Goal: Task Accomplishment & Management: Manage account settings

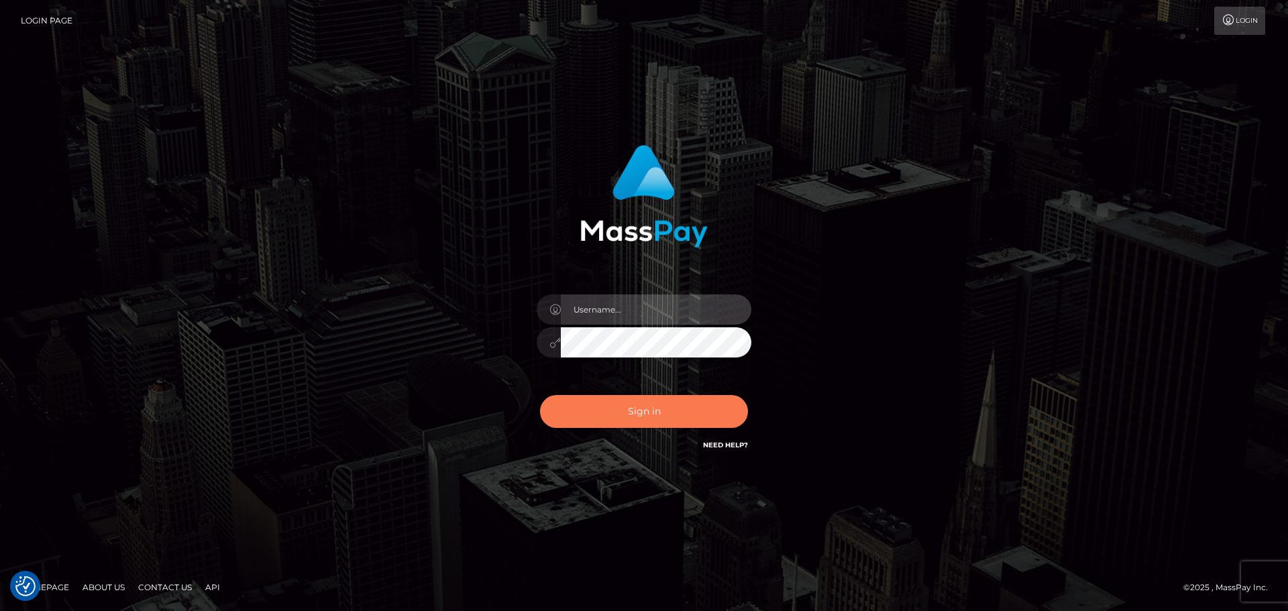
type input "[PERSON_NAME].rollacan"
click at [696, 414] on button "Sign in" at bounding box center [644, 411] width 208 height 33
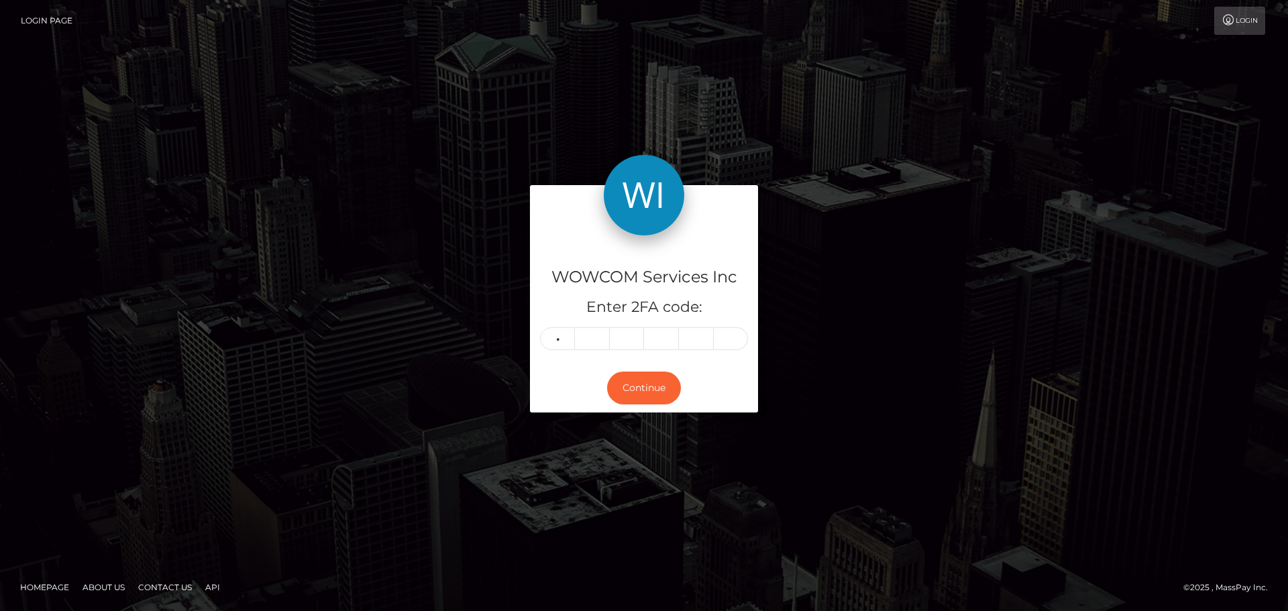
type input "3"
type input "5"
type input "7"
type input "4"
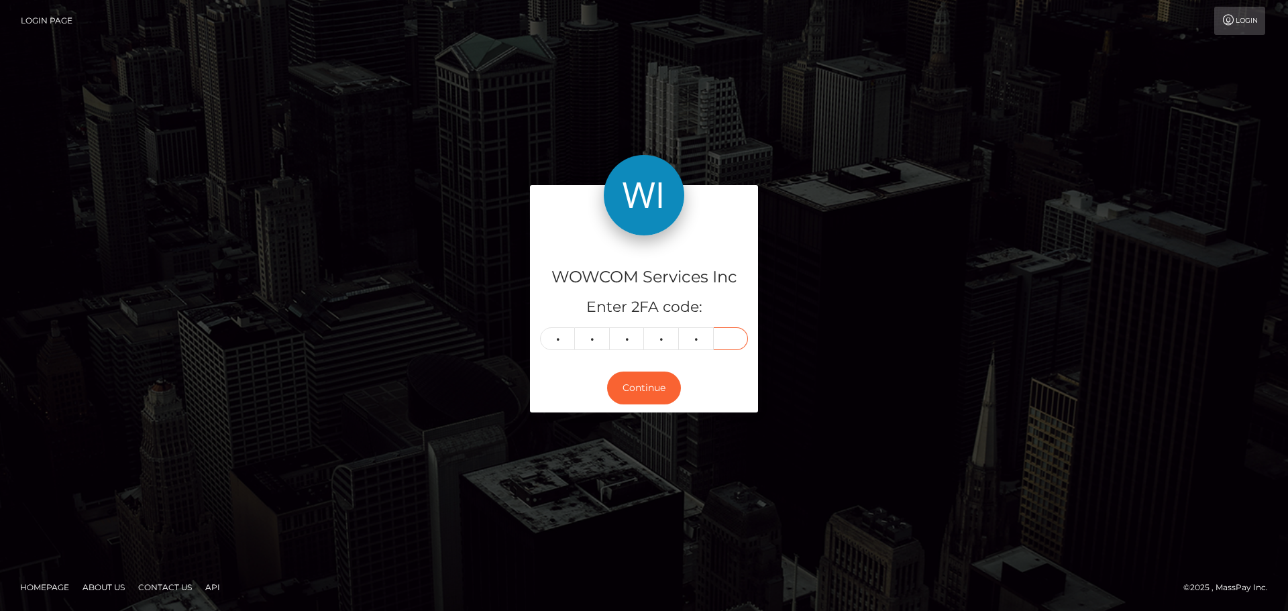
type input "2"
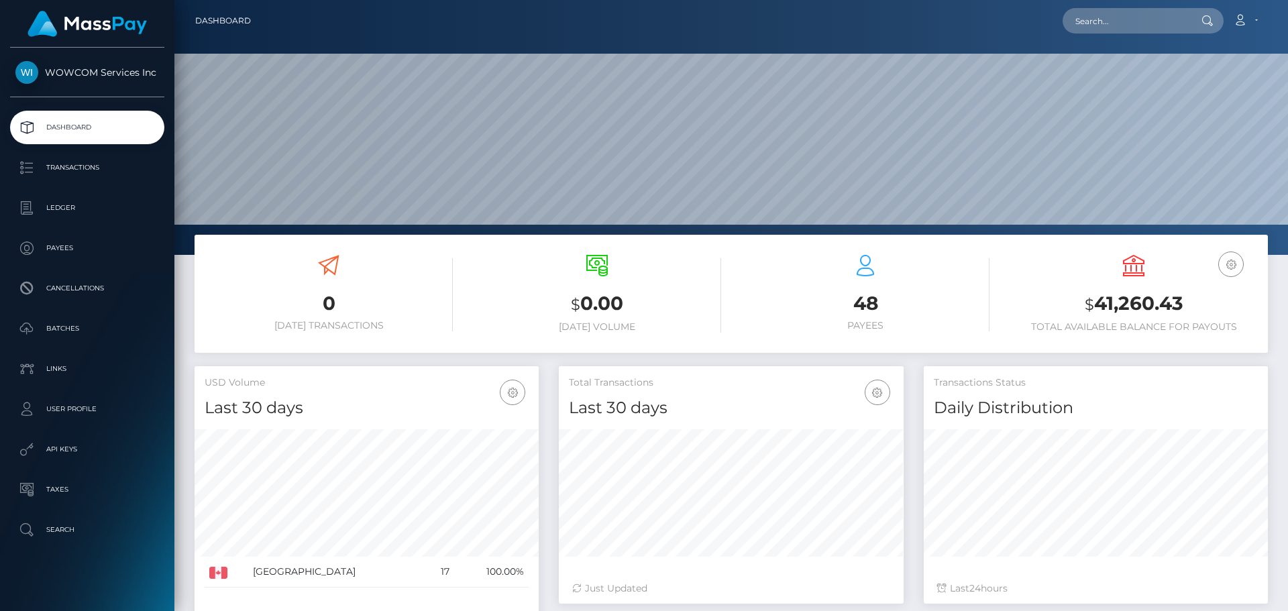
scroll to position [238, 345]
click at [1141, 305] on h3 "$ 41,260.43" at bounding box center [1134, 304] width 248 height 28
copy h3 "41,260.43"
click at [1242, 30] on link "Account" at bounding box center [1246, 21] width 40 height 28
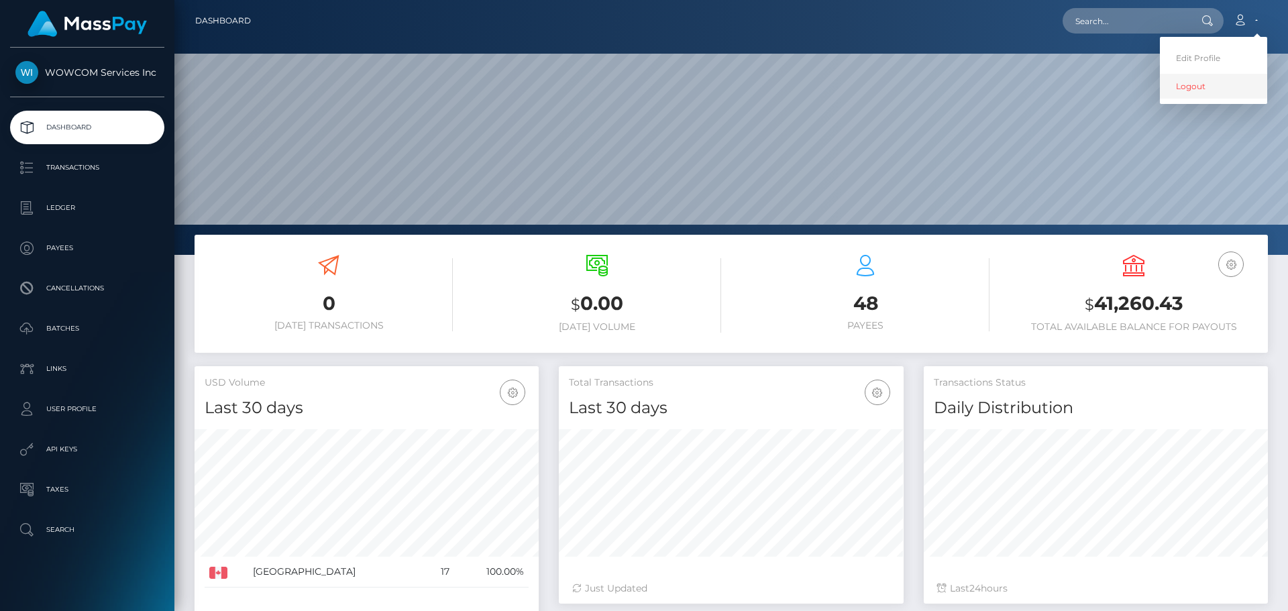
click at [1206, 86] on link "Logout" at bounding box center [1213, 86] width 107 height 25
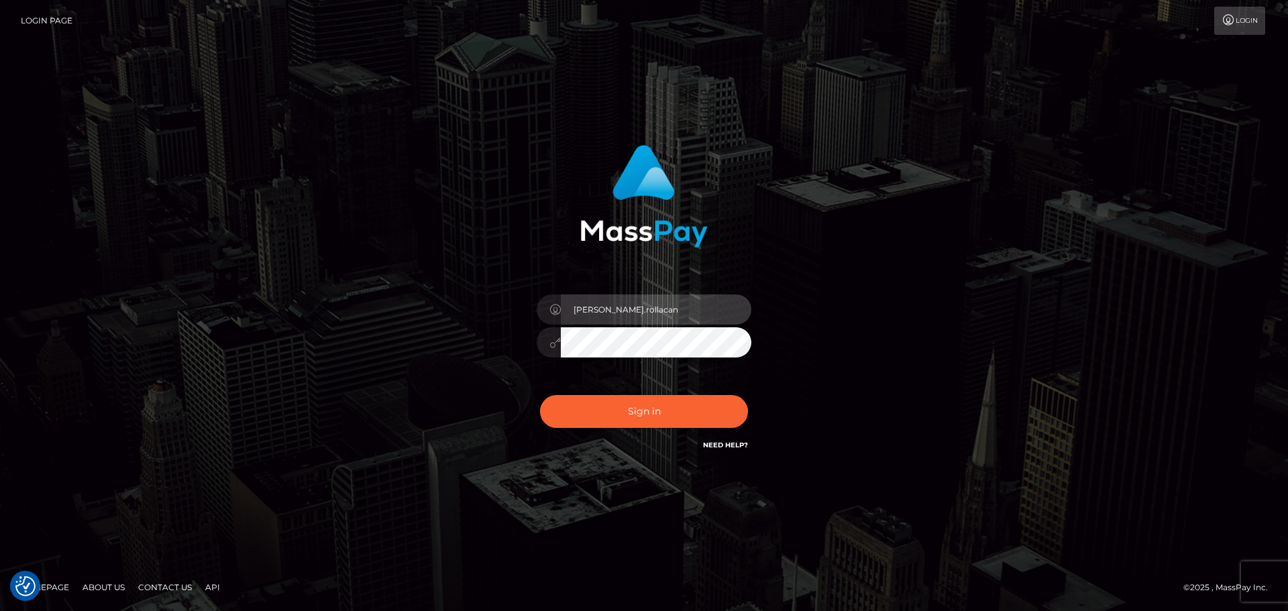
click at [643, 307] on input "Victor.rollacan" at bounding box center [656, 310] width 191 height 30
type input "Victor.wowcan2"
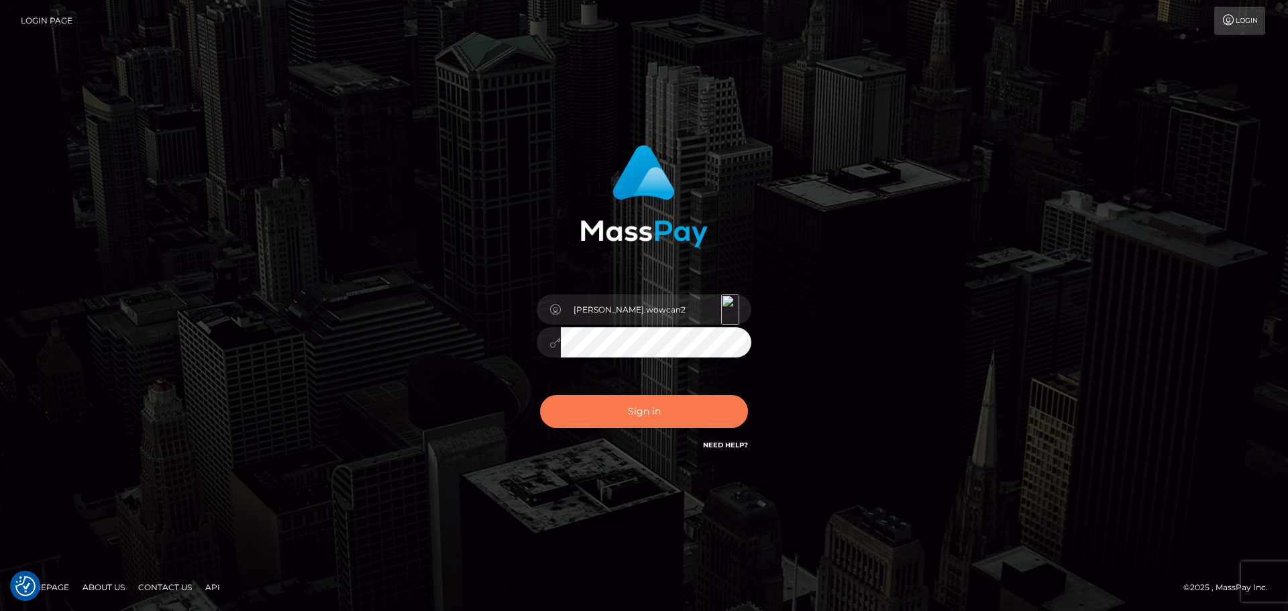
click at [705, 415] on button "Sign in" at bounding box center [644, 411] width 208 height 33
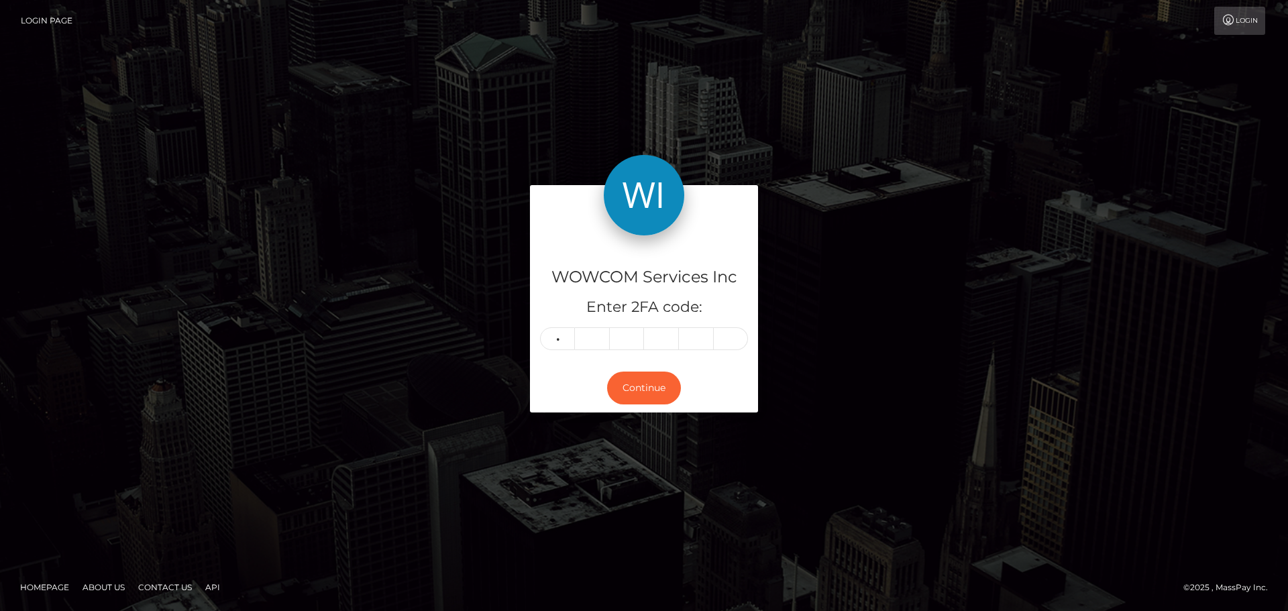
type input "9"
type input "8"
type input "6"
type input "8"
type input "9"
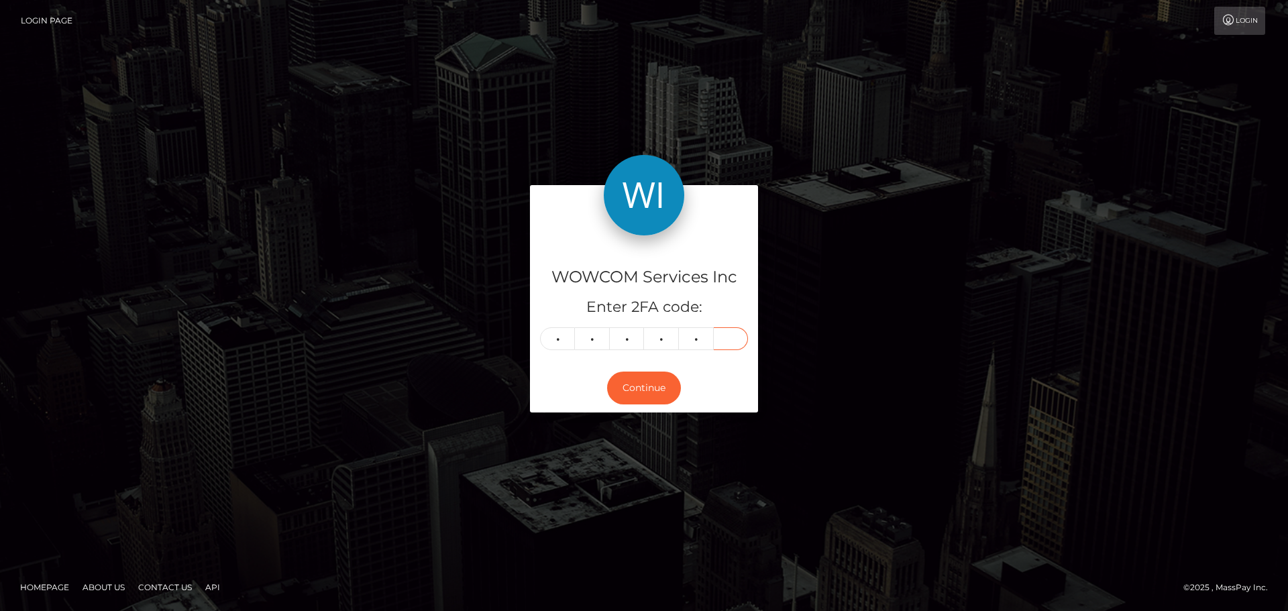
type input "1"
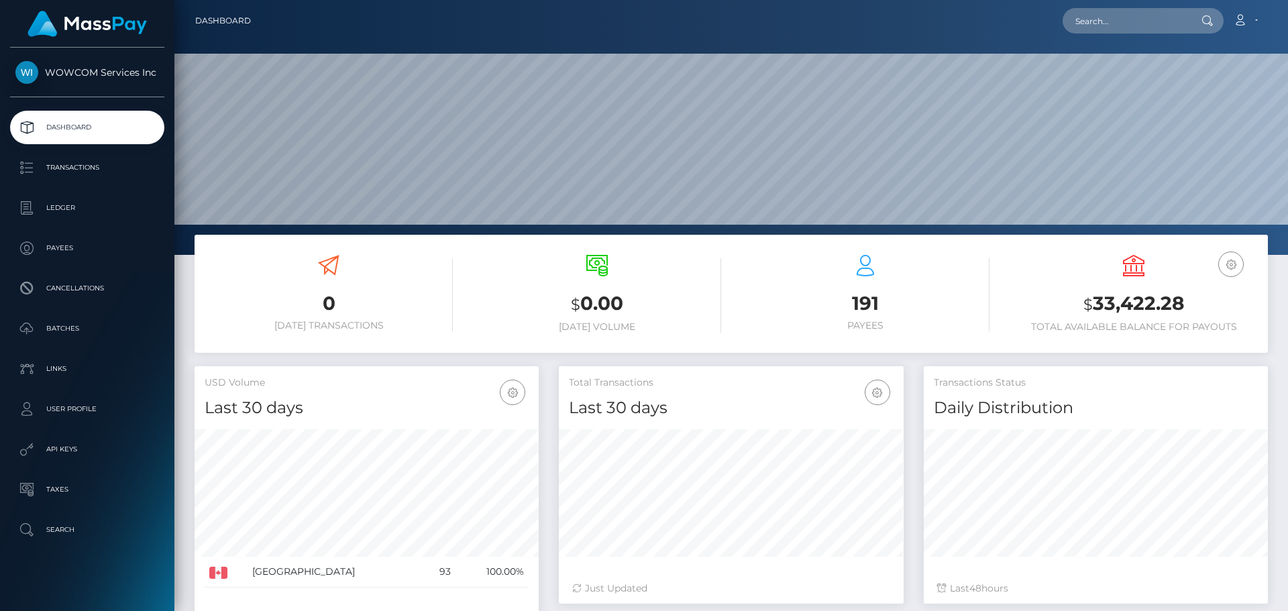
scroll to position [238, 345]
click at [1104, 301] on h3 "$ 33,422.28" at bounding box center [1134, 304] width 248 height 28
copy h3 "33,422.28"
